Goal: Navigation & Orientation: Find specific page/section

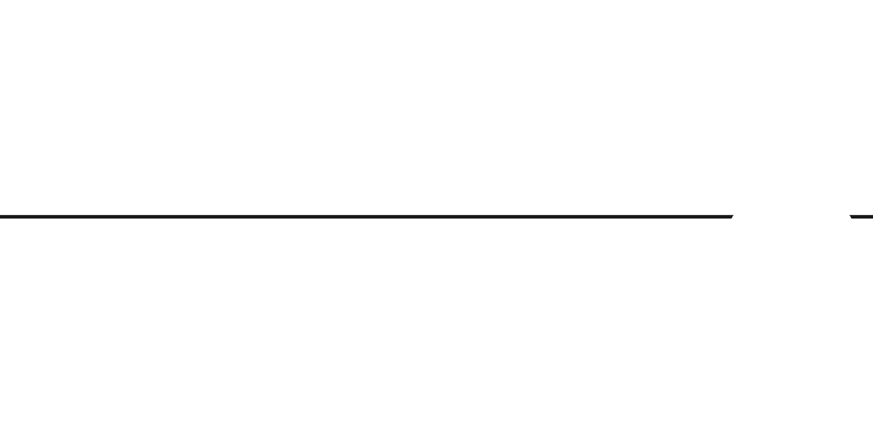
scroll to position [408, 0]
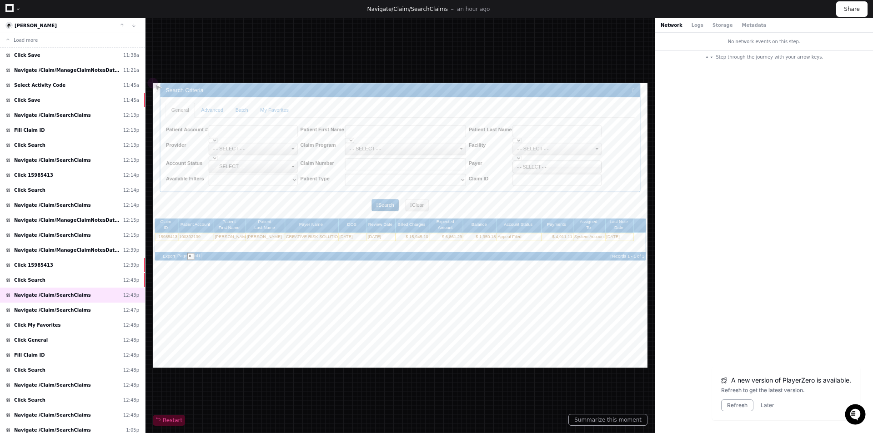
scroll to position [139, 0]
